Goal: Navigation & Orientation: Go to known website

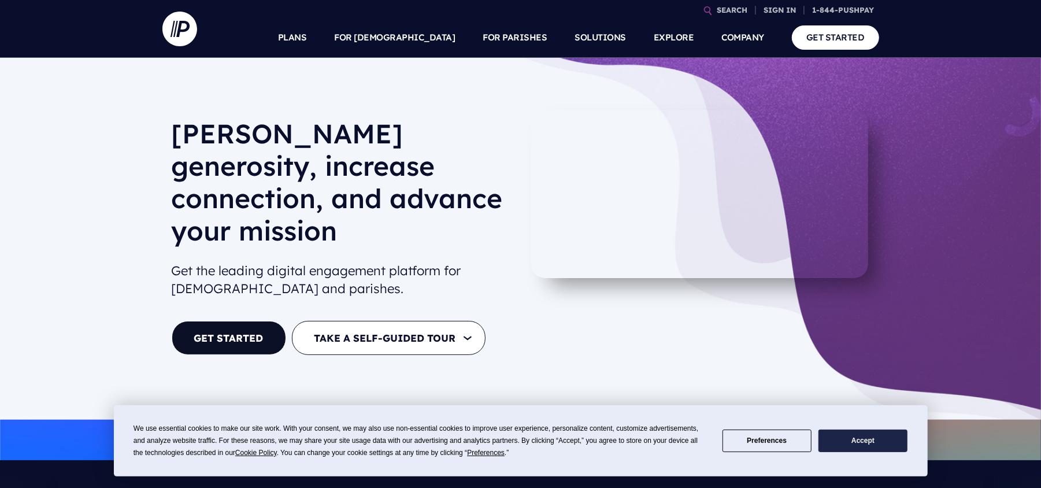
click at [239, 322] on div "[PERSON_NAME] generosity, increase connection, and advance your mission Get the…" at bounding box center [342, 239] width 340 height 258
click at [236, 321] on link "GET STARTED" at bounding box center [229, 338] width 114 height 34
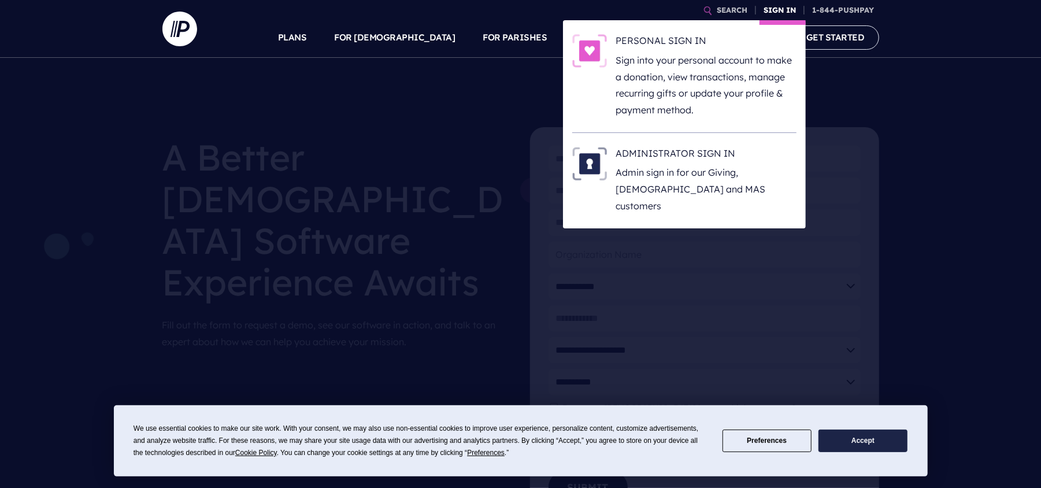
click at [775, 8] on link "SIGN IN" at bounding box center [781, 10] width 42 height 20
click at [692, 180] on p "Admin sign in for our Giving, [DEMOGRAPHIC_DATA] and MAS customers" at bounding box center [706, 189] width 180 height 50
